Goal: Information Seeking & Learning: Check status

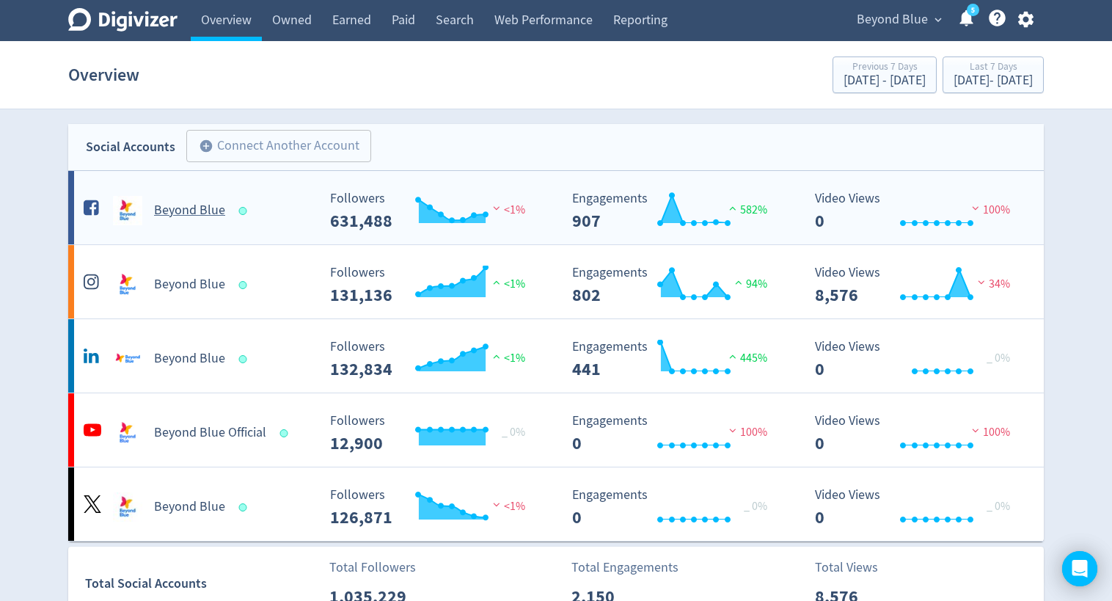
click at [193, 205] on h5 "Beyond Blue" at bounding box center [189, 211] width 71 height 18
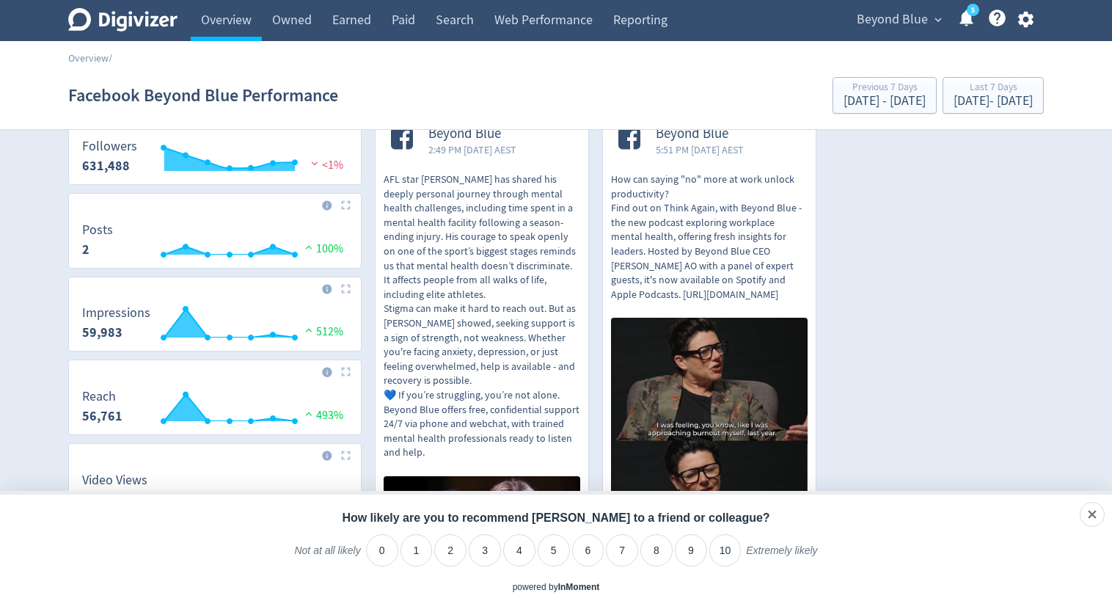
scroll to position [220, 0]
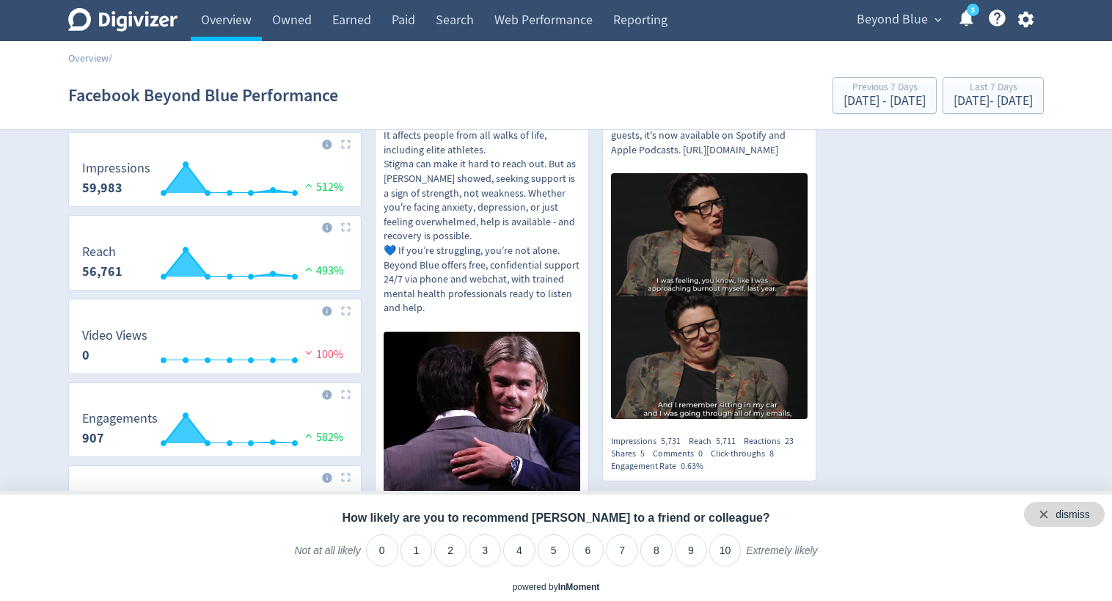
click at [1098, 510] on div "dismiss" at bounding box center [1064, 514] width 81 height 25
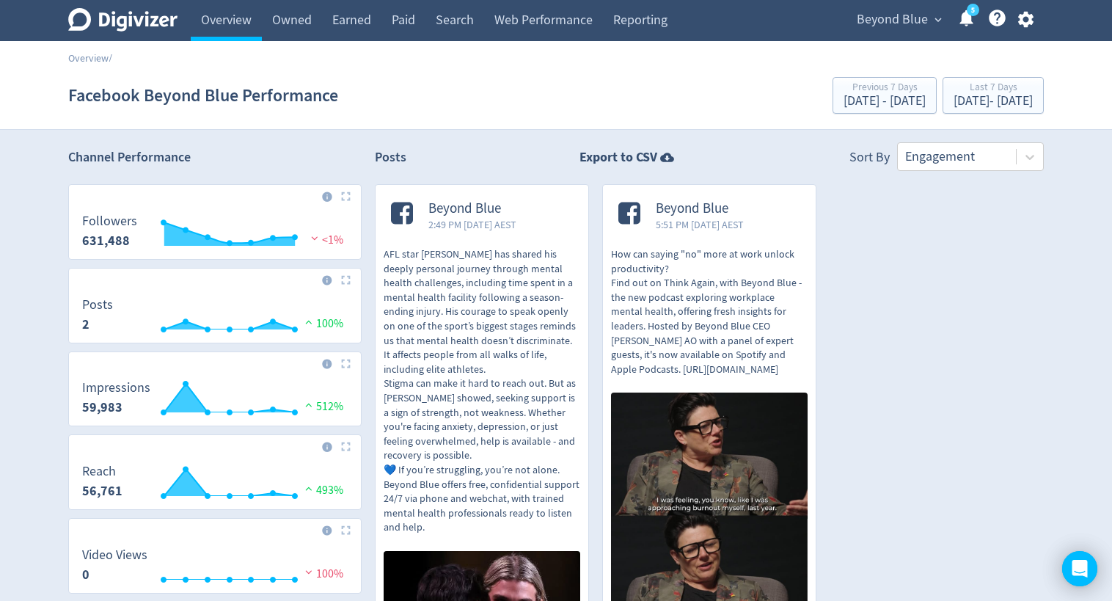
scroll to position [0, 0]
click at [392, 22] on link "Paid" at bounding box center [403, 20] width 44 height 41
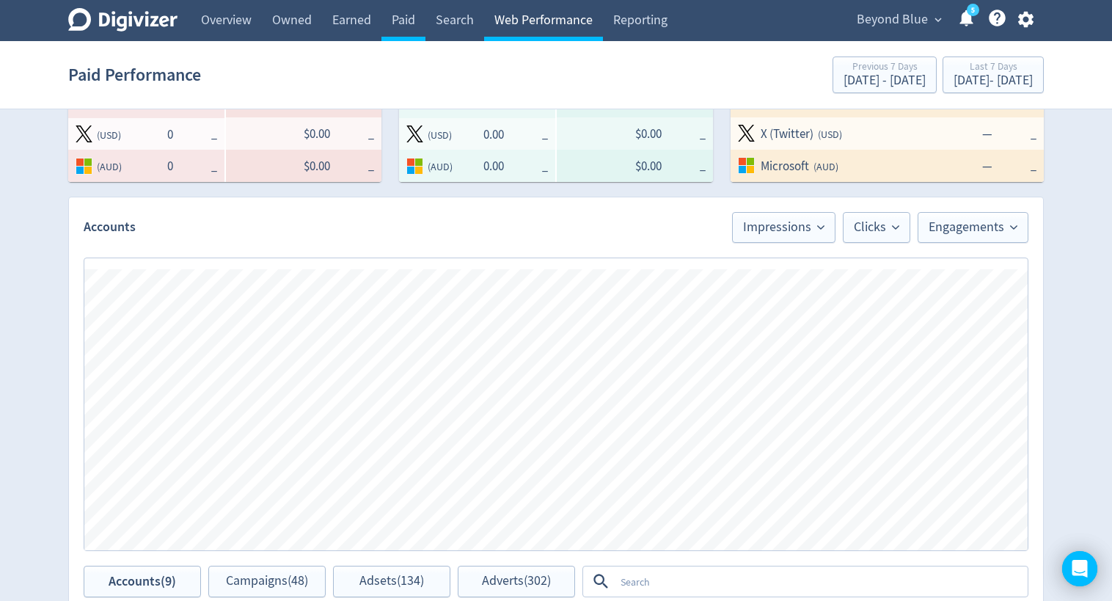
scroll to position [440, 0]
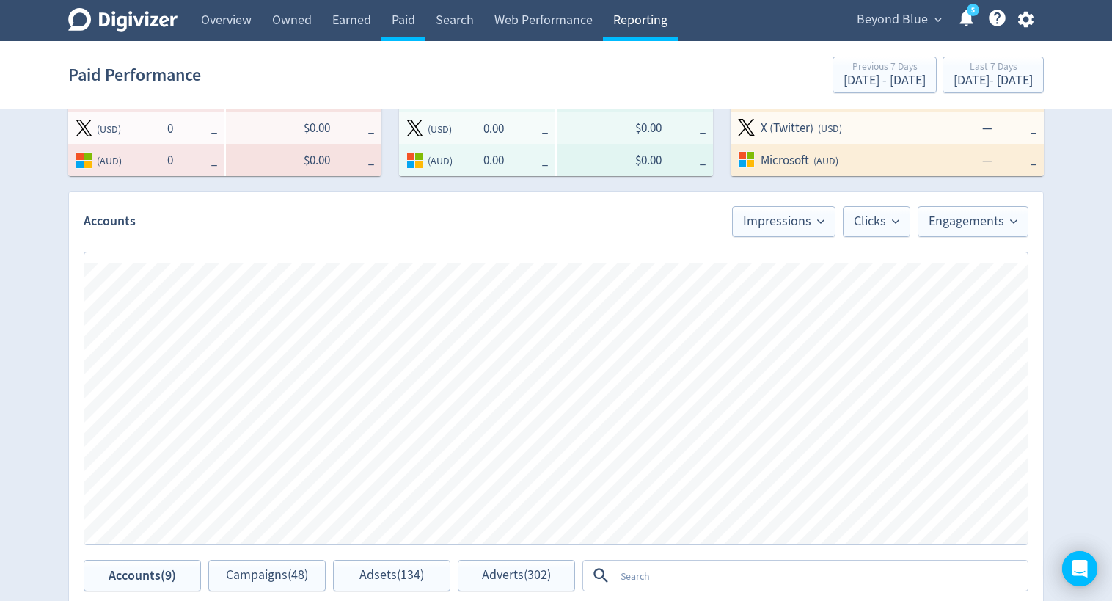
click at [631, 18] on link "Reporting" at bounding box center [640, 20] width 75 height 41
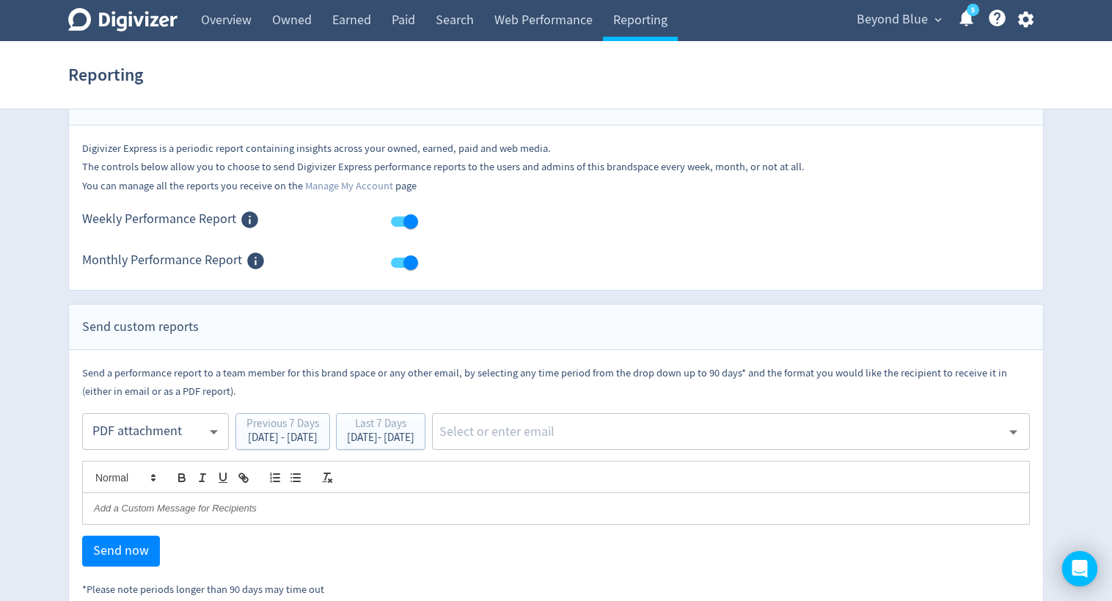
scroll to position [67, 0]
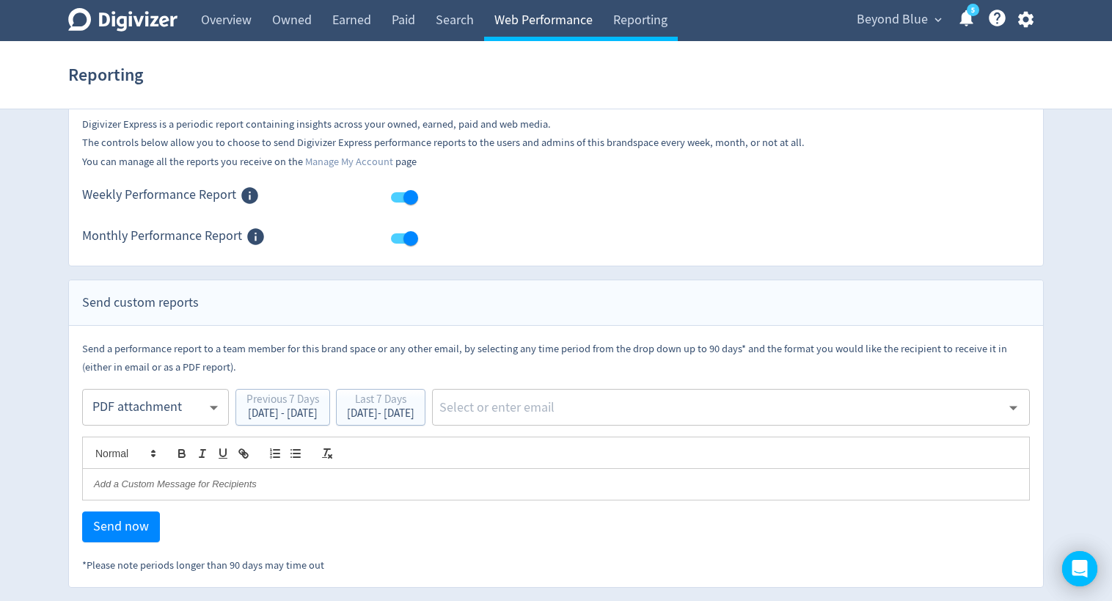
click at [551, 11] on link "Web Performance" at bounding box center [543, 20] width 119 height 41
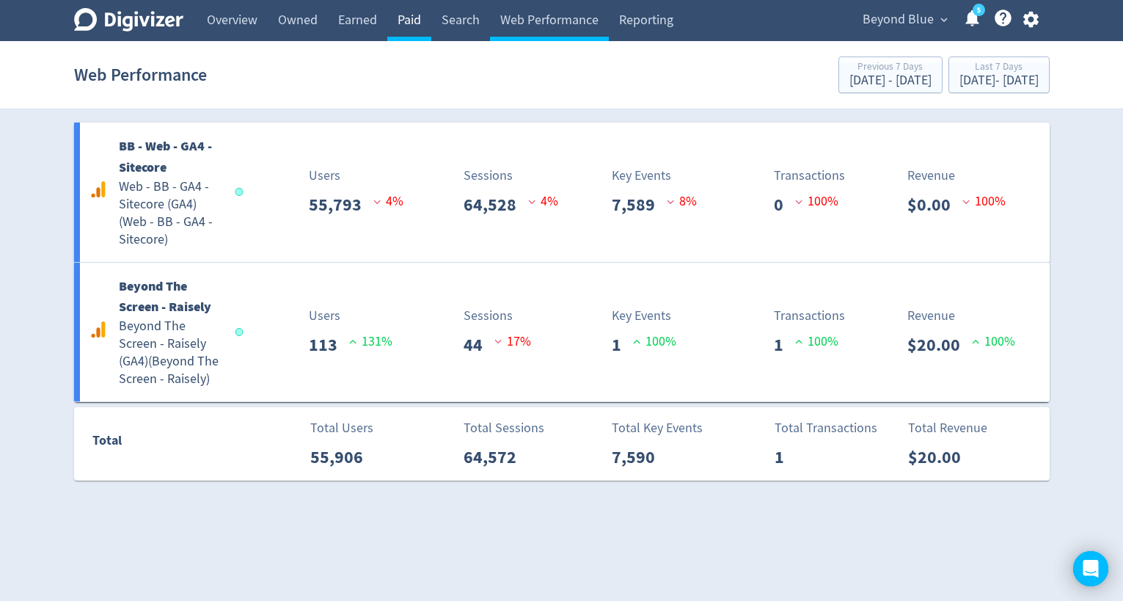
click at [421, 18] on link "Paid" at bounding box center [409, 20] width 44 height 41
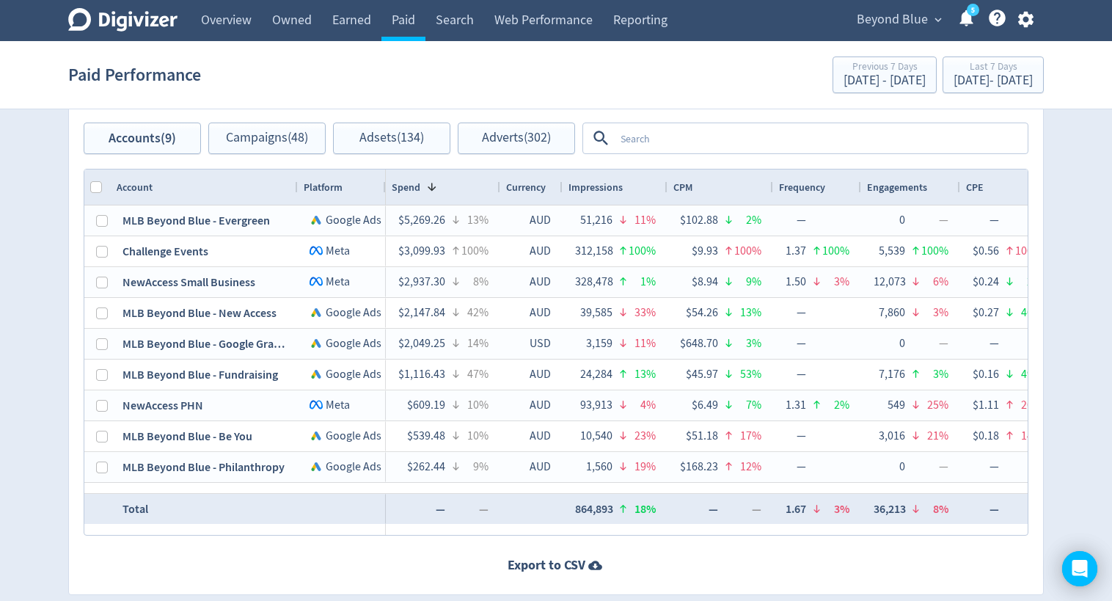
scroll to position [935, 0]
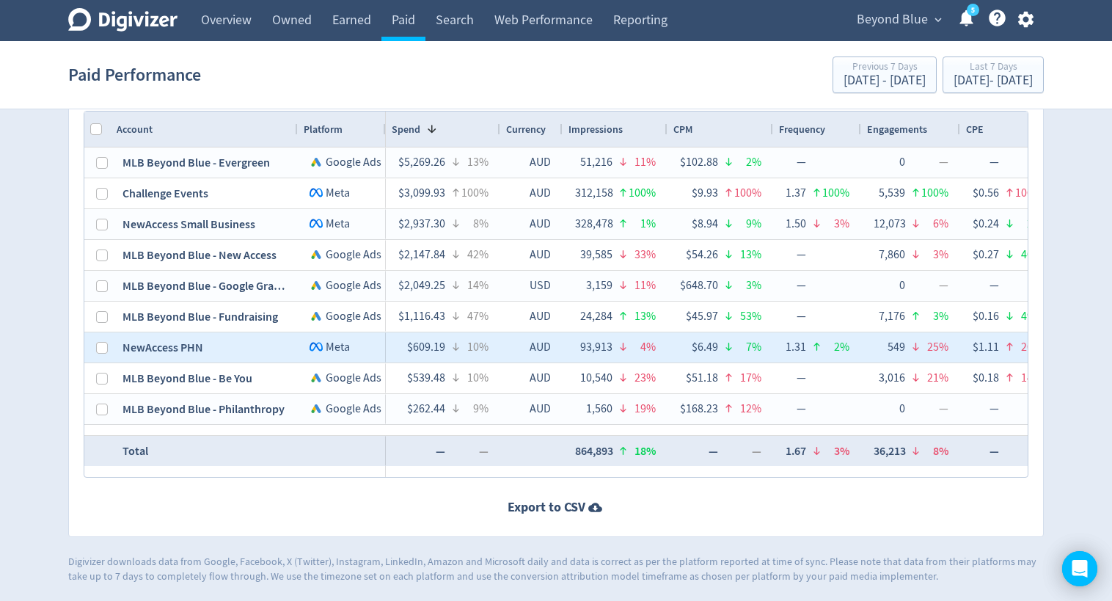
click at [153, 348] on div "NewAccess PHN" at bounding box center [204, 347] width 187 height 30
click at [170, 349] on div "NewAccess PHN" at bounding box center [204, 347] width 187 height 30
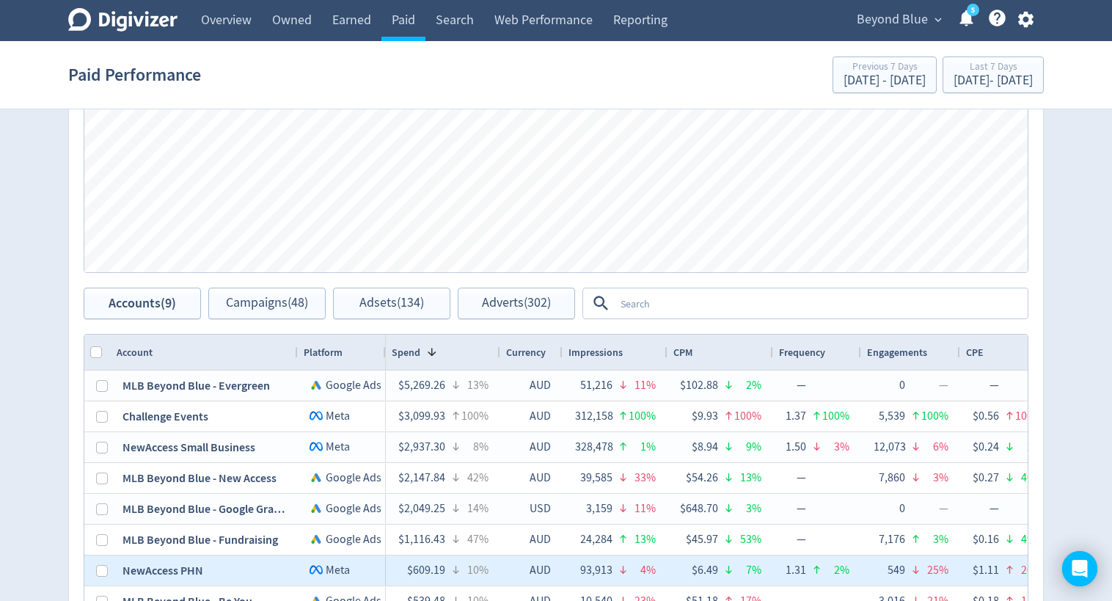
scroll to position [642, 0]
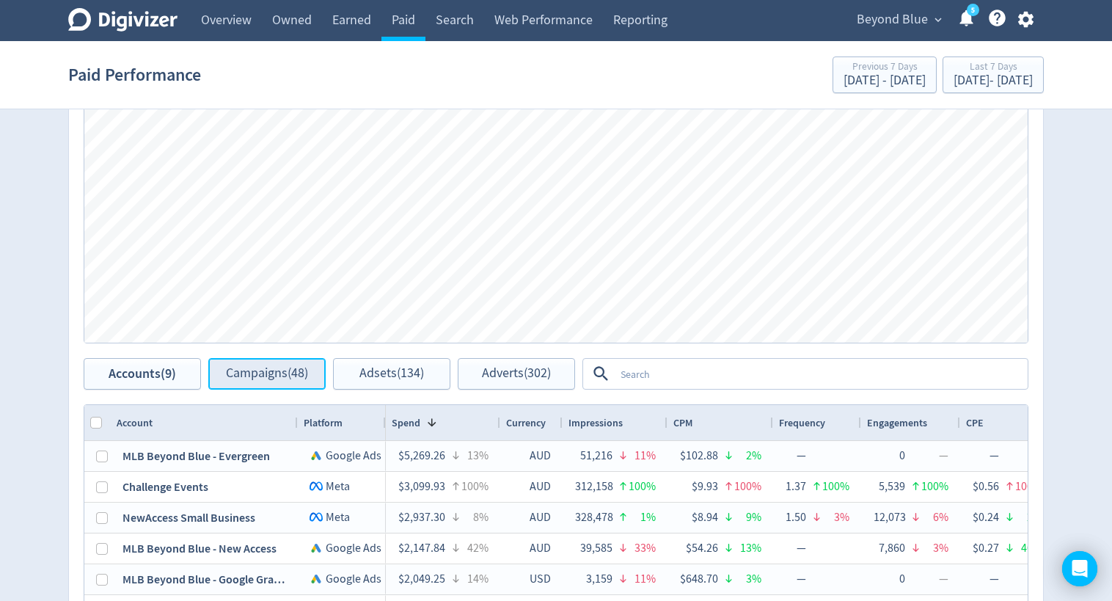
click at [274, 368] on span "Campaigns (48)" at bounding box center [267, 374] width 82 height 14
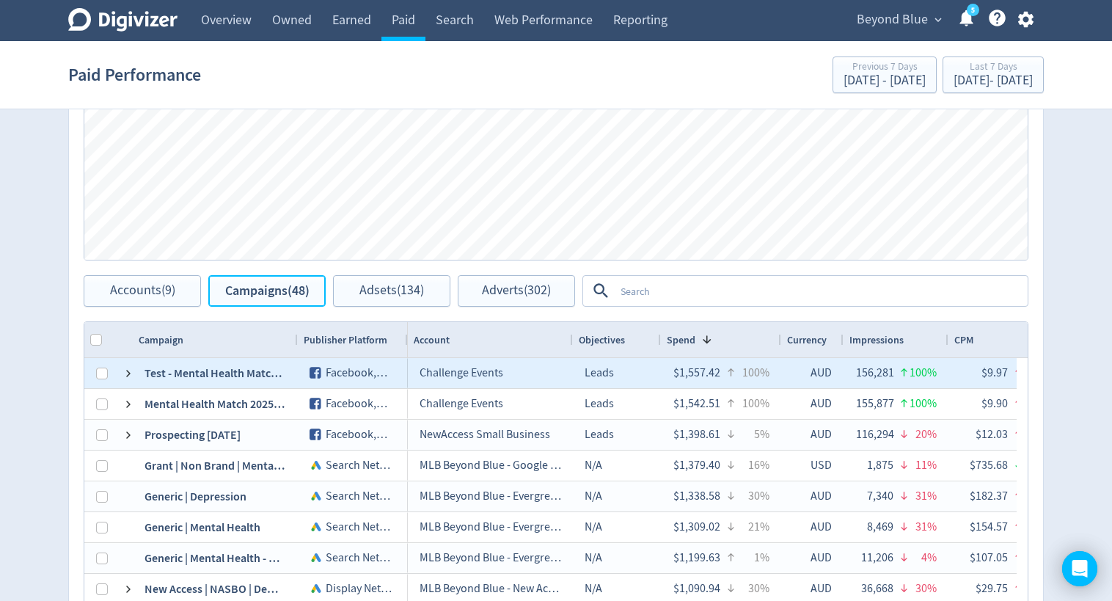
scroll to position [862, 0]
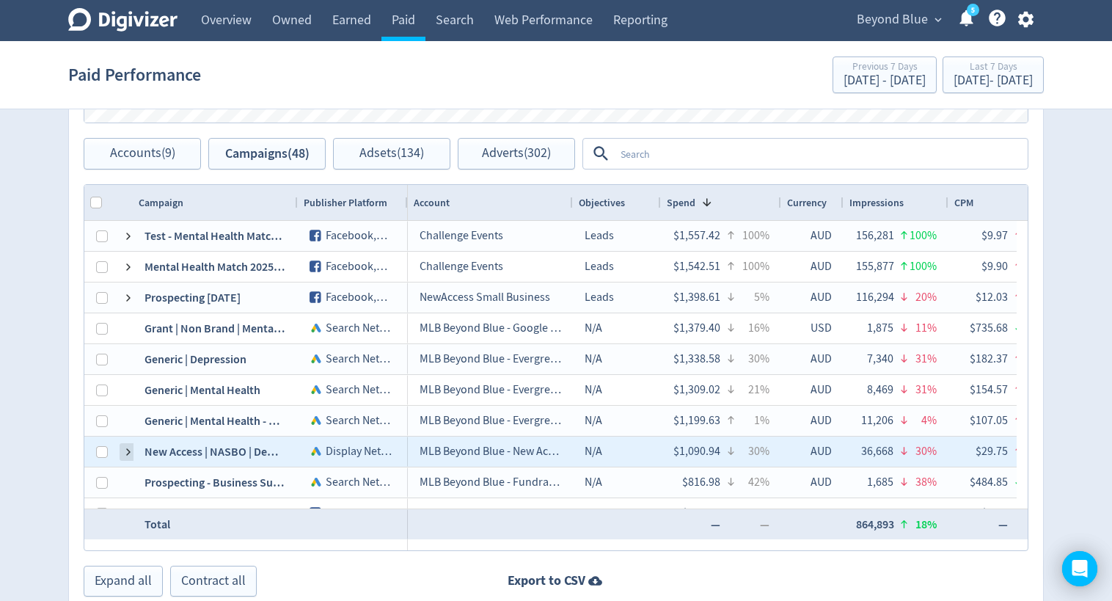
click at [130, 452] on span at bounding box center [129, 452] width 12 height 12
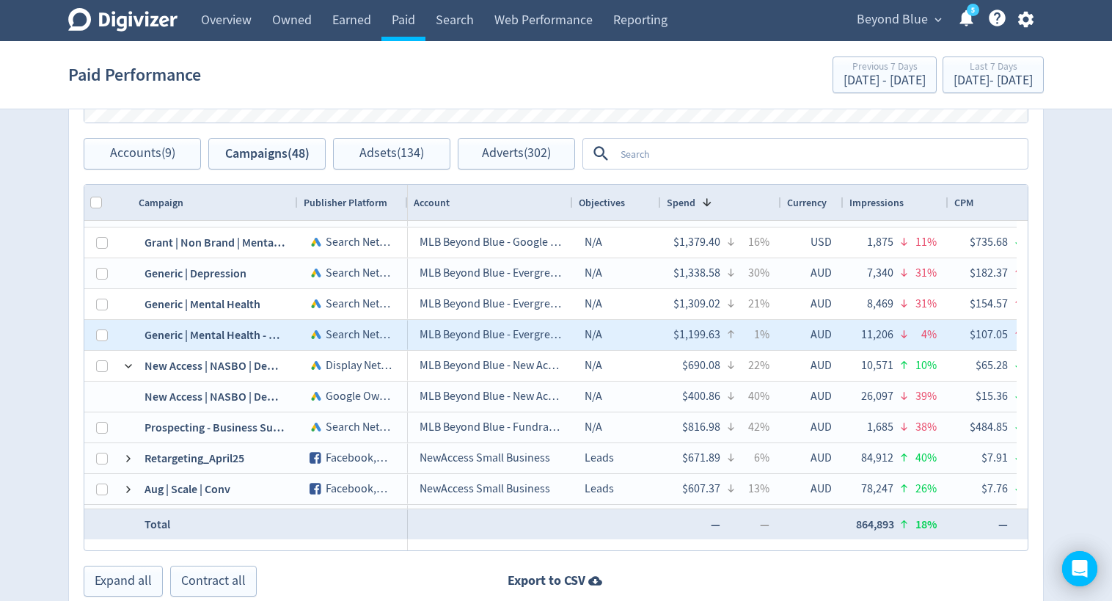
scroll to position [73, 0]
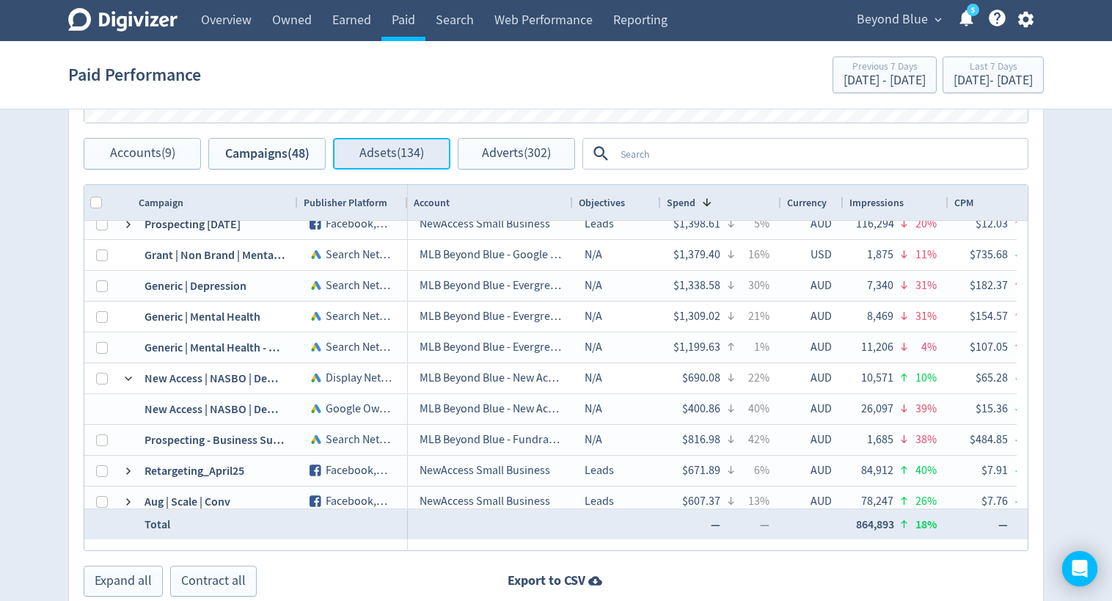
click at [427, 149] on button "Adsets (134)" at bounding box center [391, 154] width 117 height 32
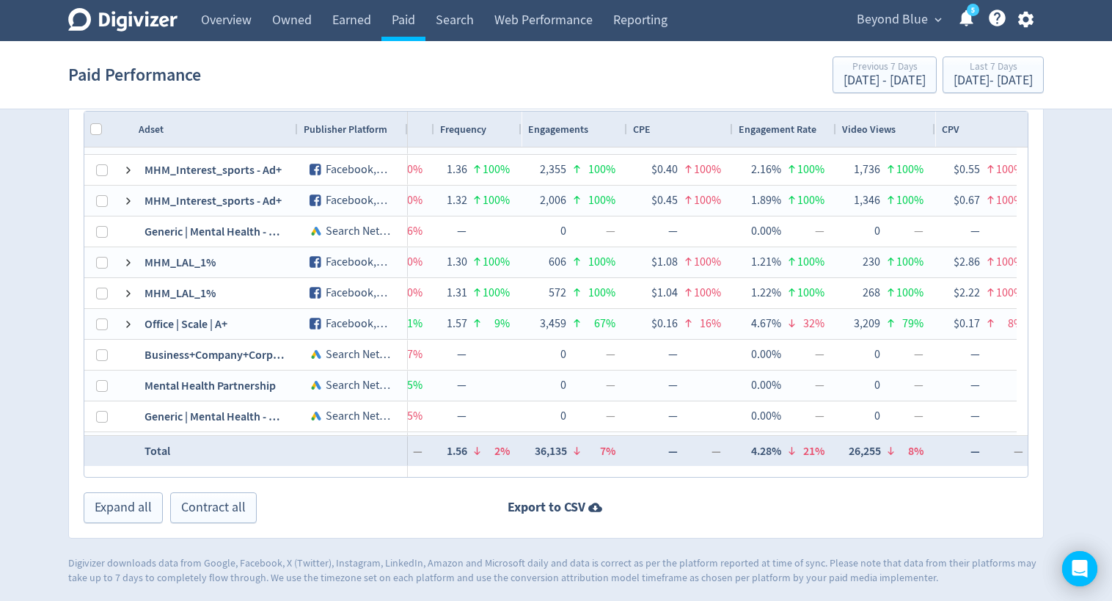
scroll to position [0, 974]
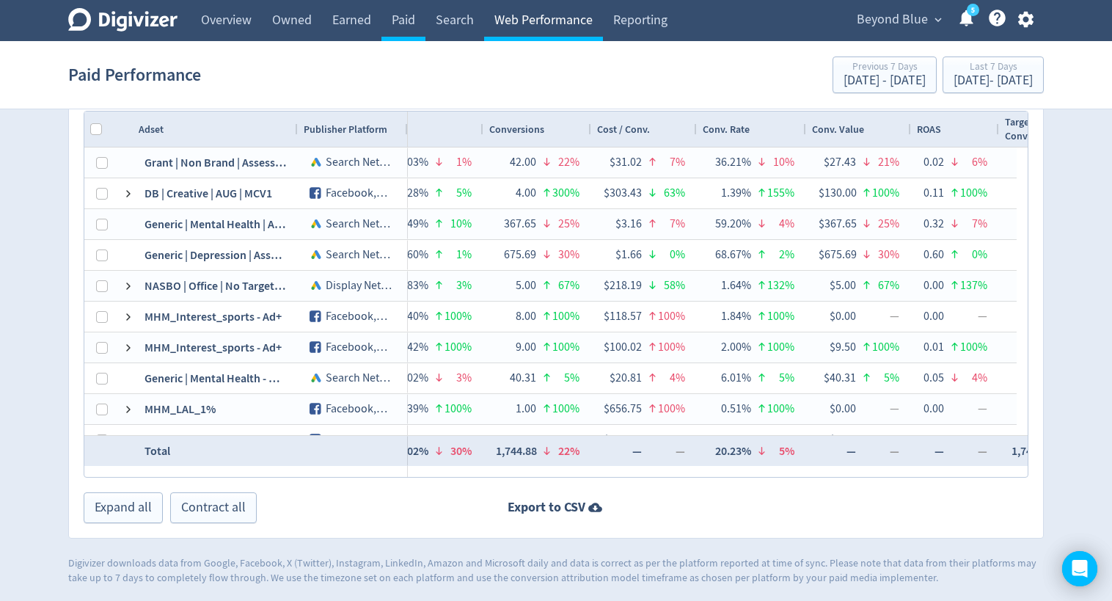
click at [514, 17] on link "Web Performance" at bounding box center [543, 20] width 119 height 41
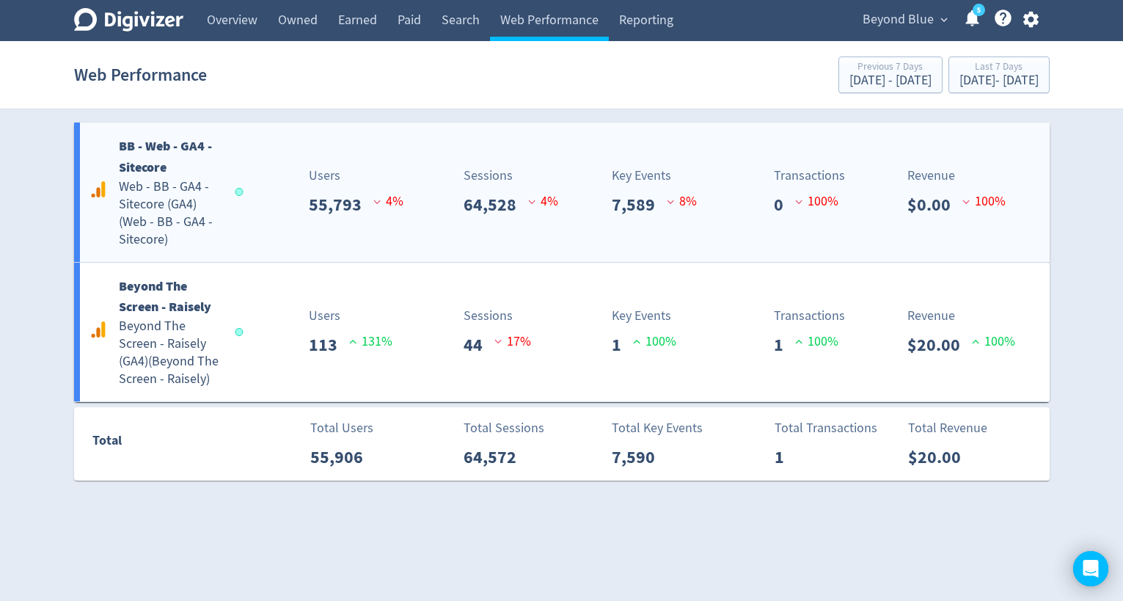
click at [175, 197] on h5 "Web - BB - GA4 - Sitecore (GA4) ( Web - BB - GA4 - Sitecore )" at bounding box center [170, 213] width 103 height 70
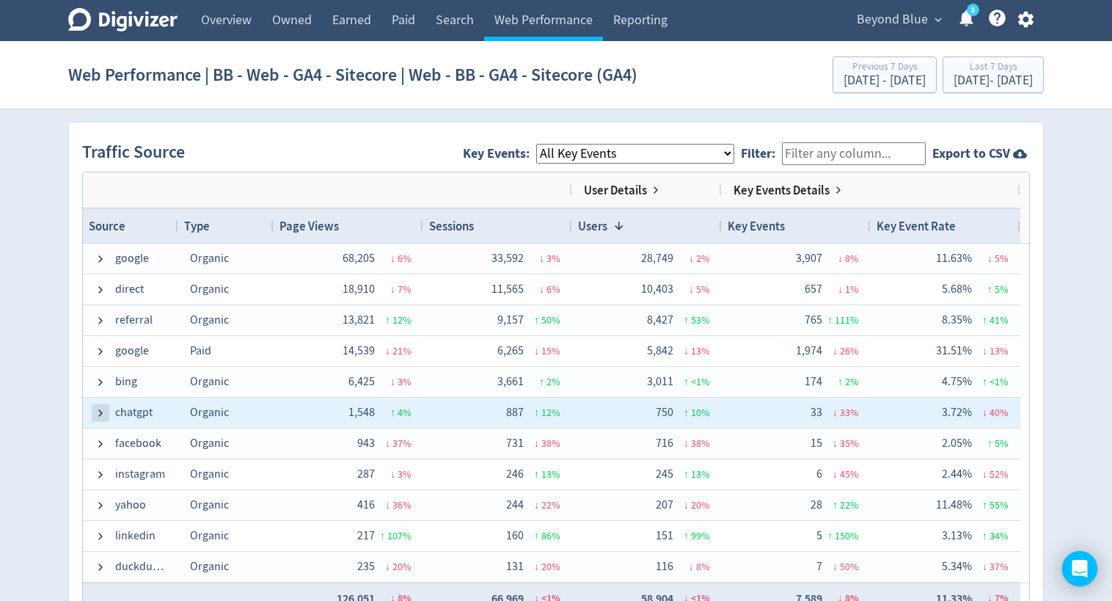
click at [95, 413] on span at bounding box center [101, 413] width 12 height 12
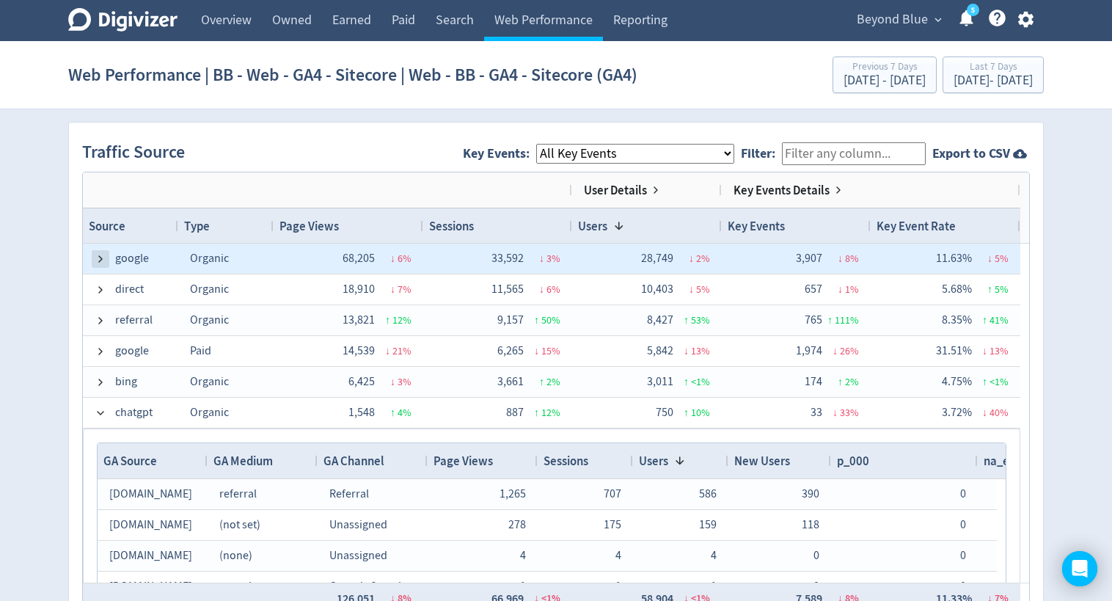
click at [105, 260] on span at bounding box center [101, 259] width 12 height 12
